Goal: Complete application form

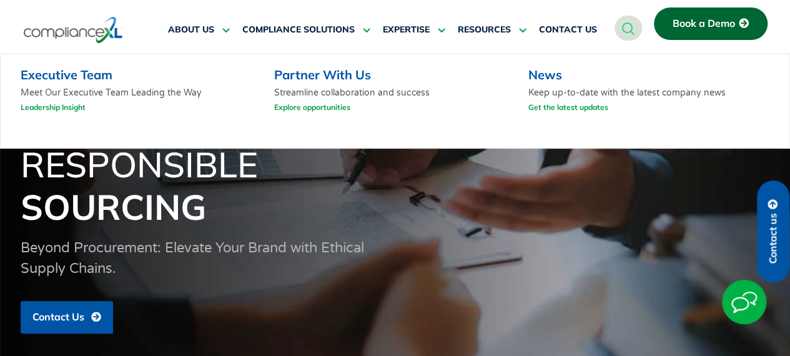
click at [306, 109] on link "Explore opportunities" at bounding box center [312, 107] width 76 height 16
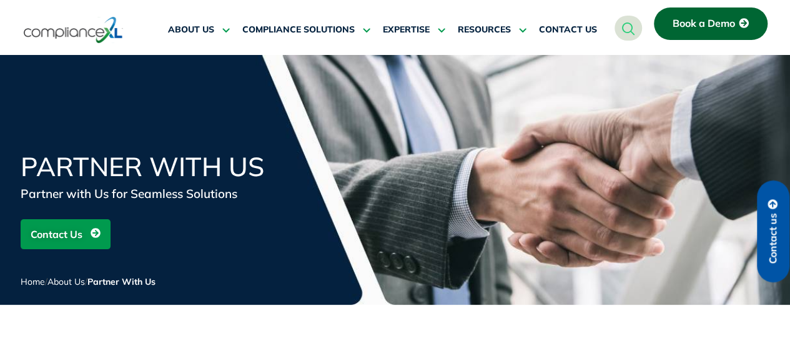
click at [62, 227] on span "Contact Us" at bounding box center [57, 234] width 52 height 24
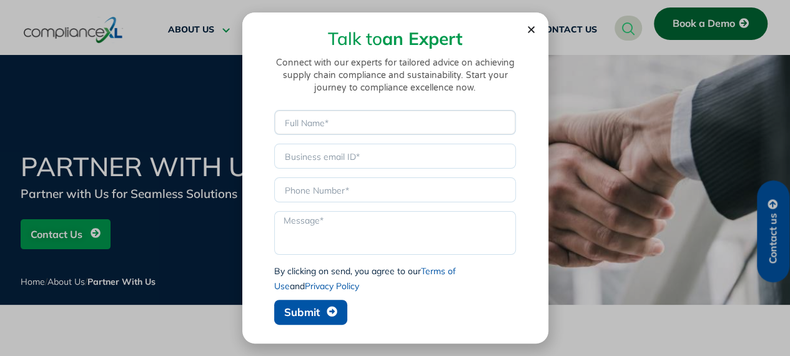
click at [337, 122] on input "Name" at bounding box center [395, 122] width 242 height 25
type input "[PERSON_NAME]"
type input "[EMAIL_ADDRESS][DOMAIN_NAME]"
type input "0718280571"
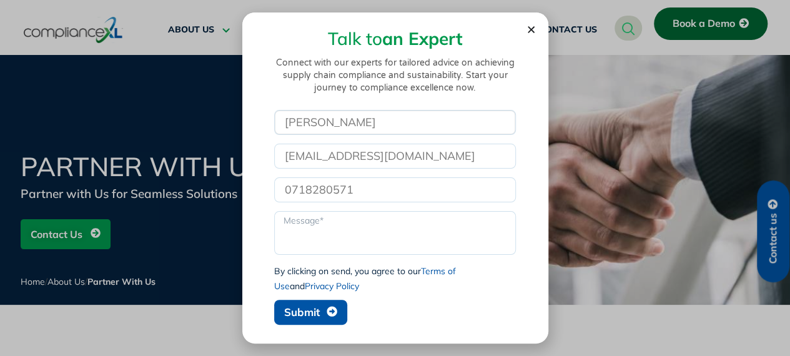
click at [355, 123] on input "[PERSON_NAME]" at bounding box center [395, 122] width 242 height 25
type input "[PERSON_NAME]"
click at [357, 231] on textarea "Message" at bounding box center [395, 233] width 242 height 44
click at [530, 28] on use "Close" at bounding box center [531, 29] width 7 height 7
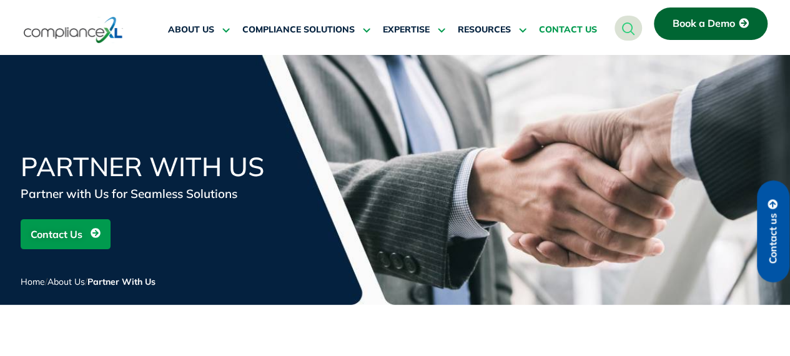
click at [569, 28] on span "CONTACT US" at bounding box center [568, 29] width 58 height 11
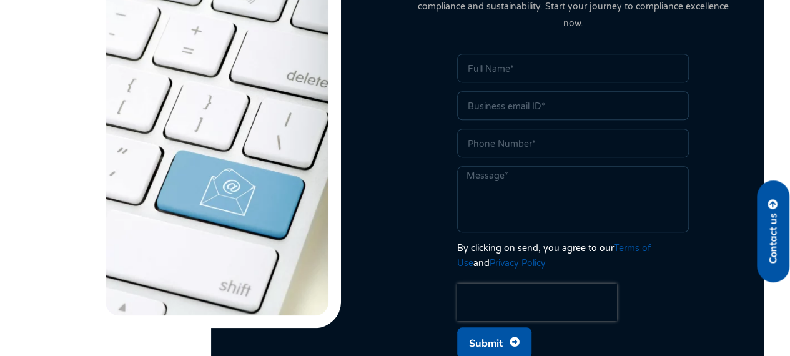
scroll to position [540, 0]
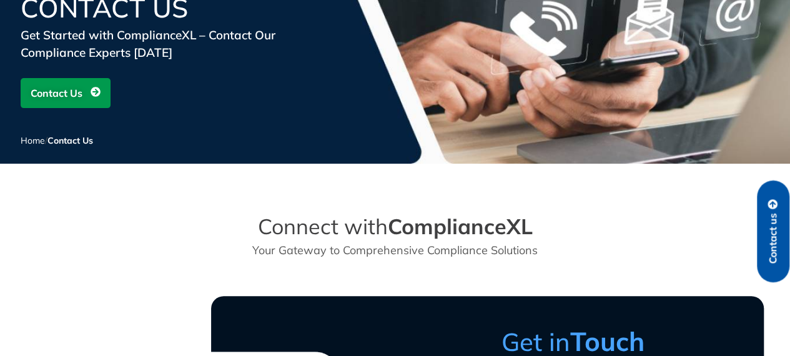
click at [67, 99] on span "Contact Us" at bounding box center [57, 93] width 52 height 24
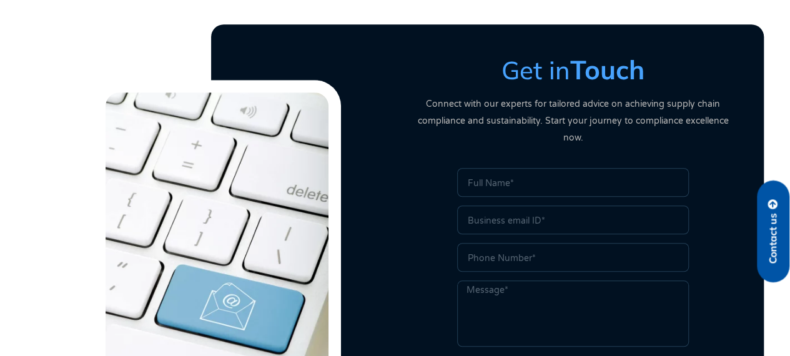
scroll to position [431, 0]
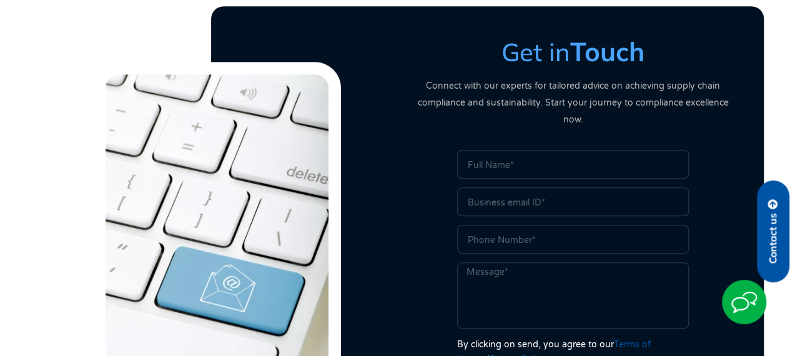
click at [541, 150] on input "Name" at bounding box center [573, 164] width 232 height 29
type input "[PERSON_NAME]"
type input "[EMAIL_ADDRESS][DOMAIN_NAME]"
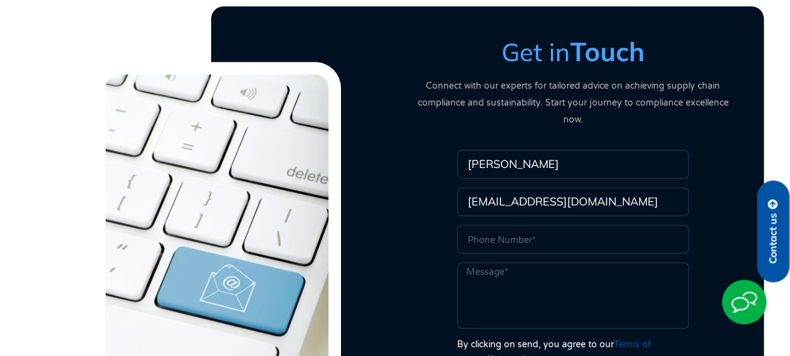
type input "0718280571"
click at [540, 150] on input "[PERSON_NAME]" at bounding box center [573, 164] width 232 height 29
type input "[PERSON_NAME]"
click at [532, 271] on textarea "Message" at bounding box center [573, 295] width 232 height 66
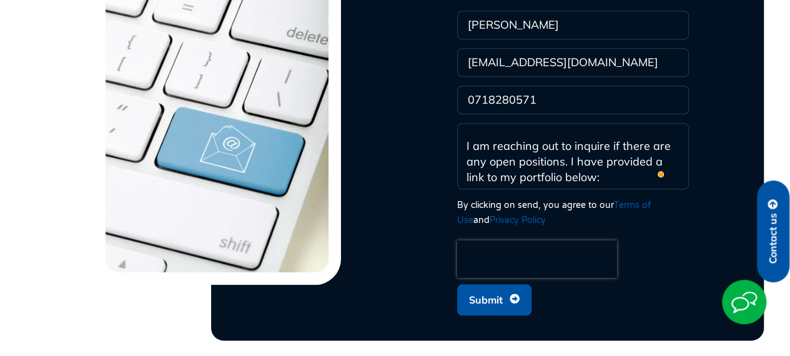
scroll to position [126, 0]
paste textarea "https://corneliuswanyama.my.canva.site/cornelius-portfolio"
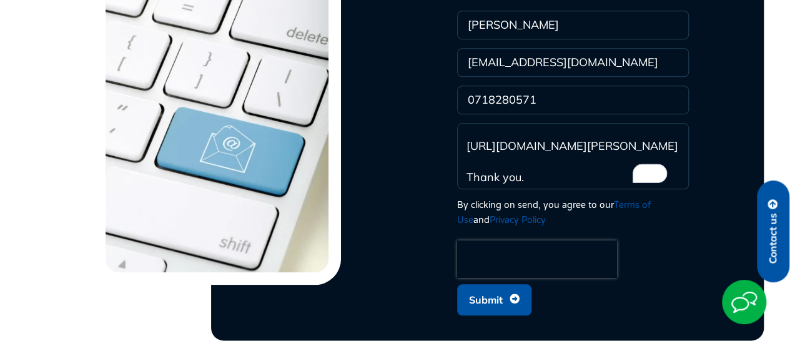
scroll to position [125, 0]
type textarea "Hello Team, My name is [PERSON_NAME]. I have more than six years of experience …"
click at [501, 288] on span "Submit" at bounding box center [486, 300] width 34 height 24
click at [705, 76] on div "Name Cornelius Wanyama Email corneliuslusweti@gmail.com Phone 0718280571 Messag…" at bounding box center [573, 166] width 331 height 311
click at [635, 48] on input "[EMAIL_ADDRESS][DOMAIN_NAME]" at bounding box center [573, 62] width 232 height 29
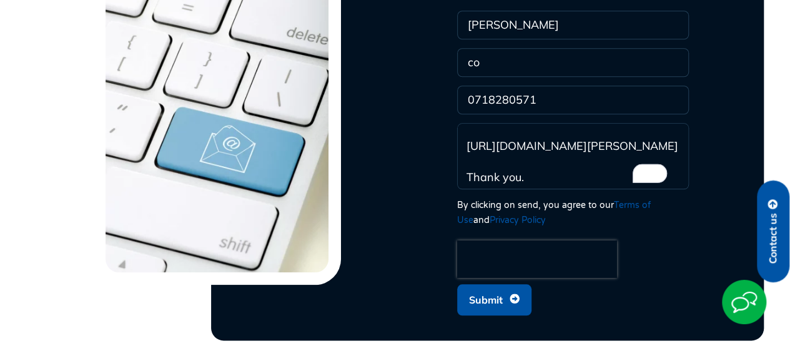
type input "c"
type input "[EMAIL_ADDRESS][DOMAIN_NAME]"
click at [715, 49] on div "Name Cornelius Wanyama Email corneliuslusweti@gmail.com Phone 0718280571 Messag…" at bounding box center [573, 166] width 331 height 311
click at [486, 288] on span "Submit" at bounding box center [486, 300] width 34 height 24
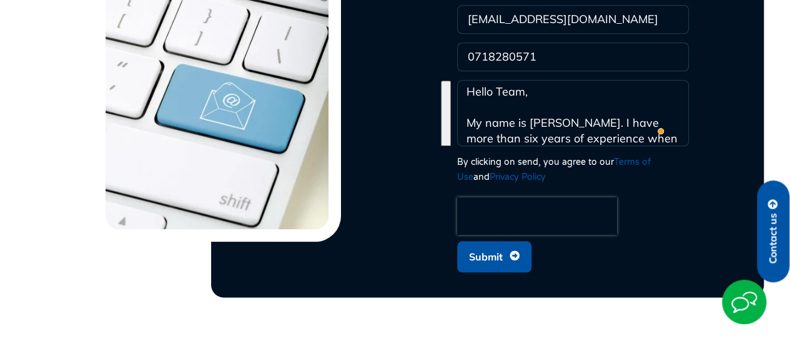
drag, startPoint x: 552, startPoint y: 118, endPoint x: 469, endPoint y: 74, distance: 93.9
click at [469, 80] on textarea "Hello Team, My name is [PERSON_NAME]. I have more than six years of experience …" at bounding box center [573, 113] width 232 height 66
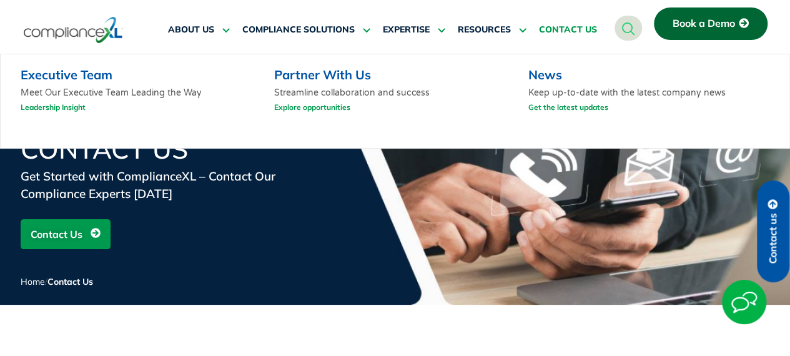
click at [310, 109] on link "Explore opportunities" at bounding box center [312, 107] width 76 height 16
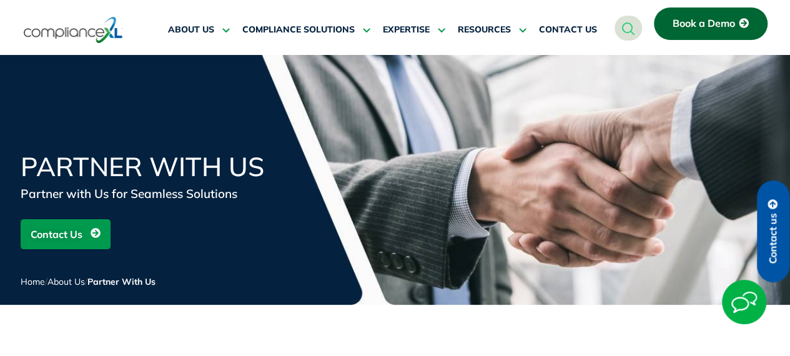
click at [79, 236] on span "Contact Us" at bounding box center [57, 234] width 52 height 24
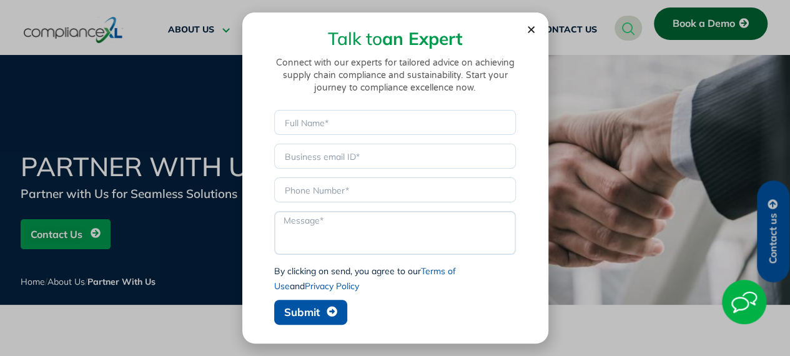
click at [310, 229] on textarea "Message" at bounding box center [395, 233] width 242 height 44
paste textarea "Hello Team, My name is [PERSON_NAME]. I have more than six years of experience …"
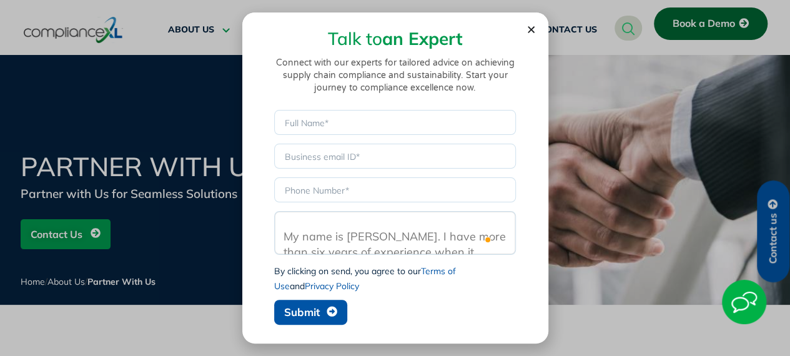
type textarea "Hello Team, My name is [PERSON_NAME]. I have more than six years of experience …"
click at [374, 157] on input "Email" at bounding box center [395, 156] width 242 height 25
type input "[EMAIL_ADDRESS][DOMAIN_NAME]"
type input "[PERSON_NAME]"
type input "0718280571"
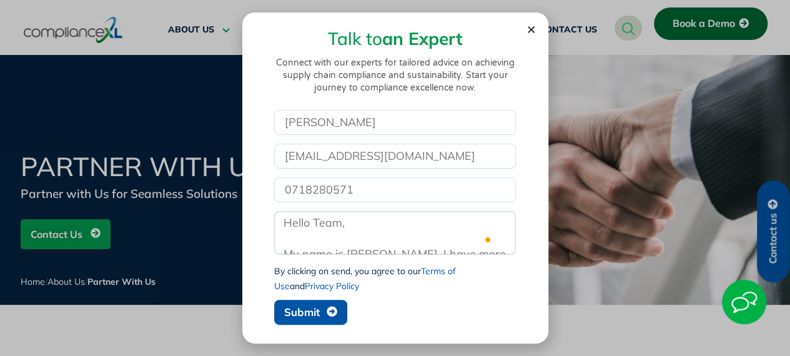
scroll to position [109, 0]
click at [360, 119] on input "[PERSON_NAME]" at bounding box center [395, 122] width 242 height 25
type input "[PERSON_NAME]"
click at [453, 162] on input "[EMAIL_ADDRESS][DOMAIN_NAME]" at bounding box center [395, 156] width 242 height 25
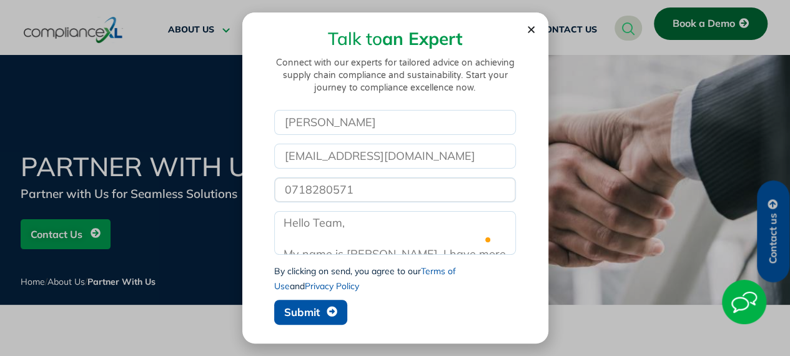
click at [505, 186] on input "0718280571" at bounding box center [395, 189] width 242 height 25
click at [527, 224] on div "Name [PERSON_NAME] Email [EMAIL_ADDRESS][DOMAIN_NAME] Phone 0718280571 Message …" at bounding box center [395, 220] width 269 height 221
click at [293, 187] on input "0718280571" at bounding box center [395, 189] width 242 height 25
type input "[PHONE_NUMBER]"
click at [442, 226] on textarea "Hello Team, My name is [PERSON_NAME]. I have more than six years of experience …" at bounding box center [395, 233] width 242 height 44
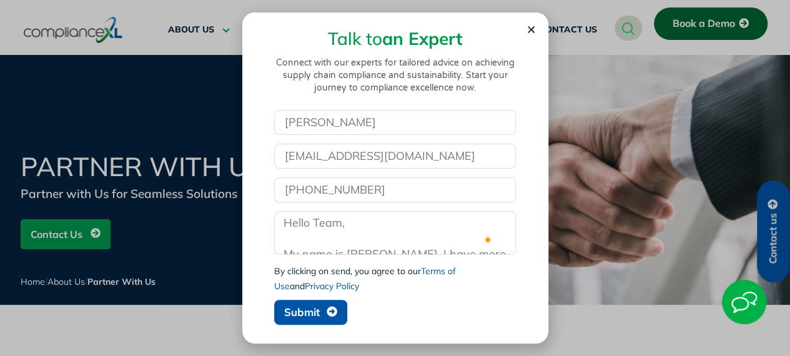
click at [318, 308] on span "Submit" at bounding box center [302, 312] width 36 height 11
click at [450, 159] on input "[EMAIL_ADDRESS][DOMAIN_NAME]" at bounding box center [395, 156] width 242 height 25
type input "[PERSON_NAME][EMAIL_ADDRESS][DOMAIN_NAME]"
click at [524, 146] on div "Name [PERSON_NAME] Email [PERSON_NAME][EMAIL_ADDRESS][DOMAIN_NAME] Phone [PHONE…" at bounding box center [395, 220] width 269 height 221
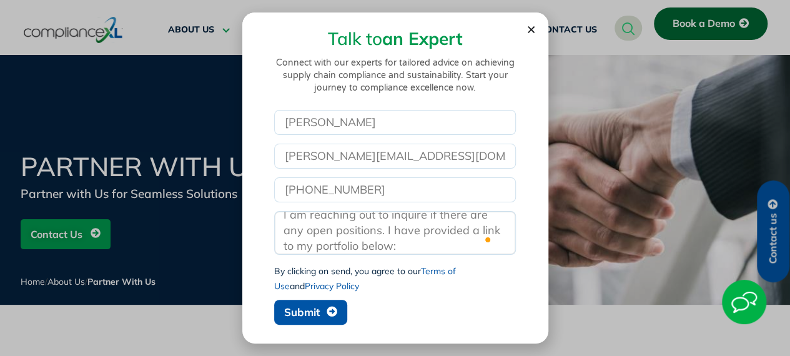
scroll to position [200, 0]
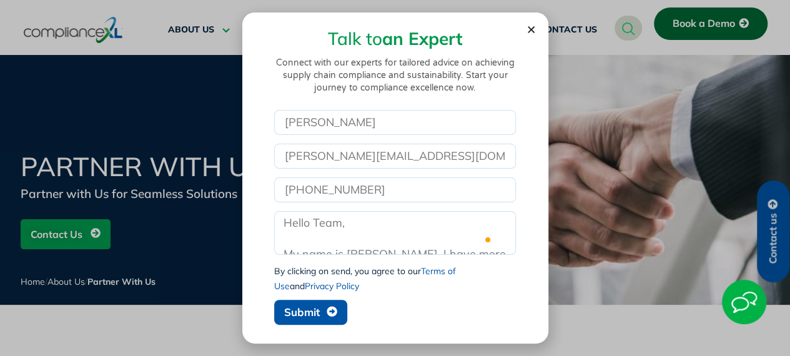
click at [310, 312] on span "Submit" at bounding box center [302, 312] width 36 height 11
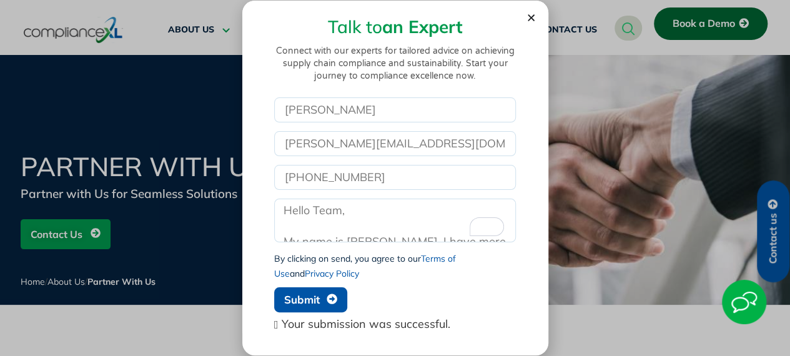
click at [527, 17] on icon "Close" at bounding box center [531, 17] width 9 height 9
